Goal: Information Seeking & Learning: Find specific fact

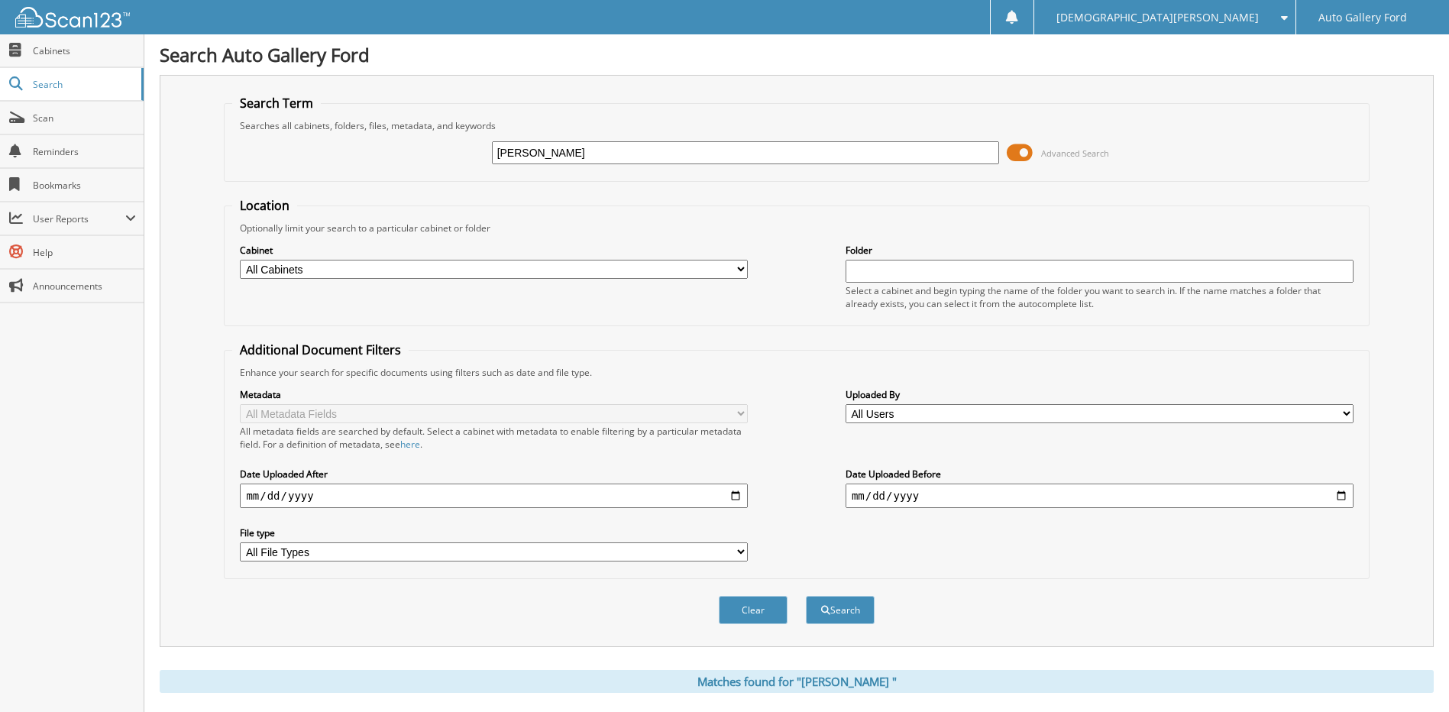
drag, startPoint x: 612, startPoint y: 159, endPoint x: 296, endPoint y: 160, distance: 316.3
click at [305, 163] on div "[PERSON_NAME] Advanced Search" at bounding box center [796, 152] width 1128 height 41
type input "602206"
click at [806, 596] on button "Search" at bounding box center [840, 610] width 69 height 28
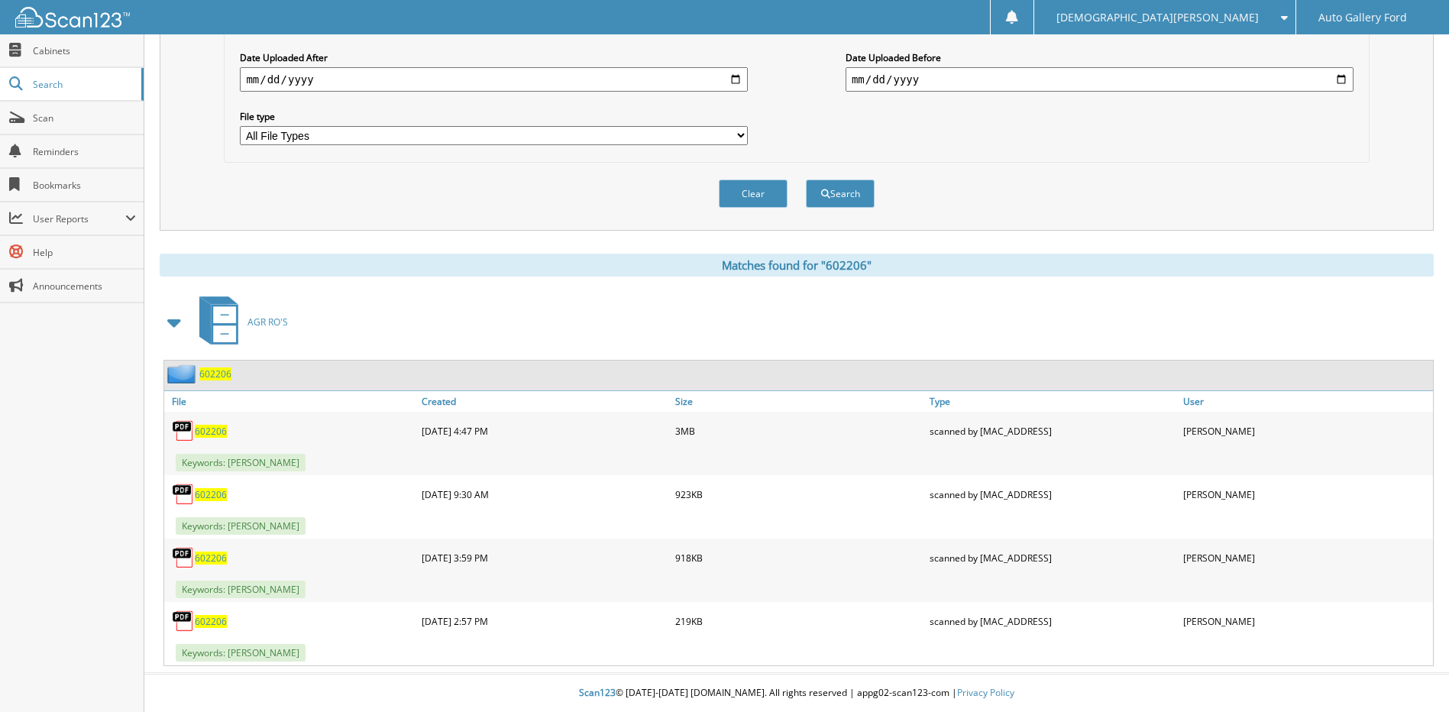
click at [216, 431] on span "602206" at bounding box center [211, 431] width 32 height 13
